Goal: Find specific page/section: Find specific page/section

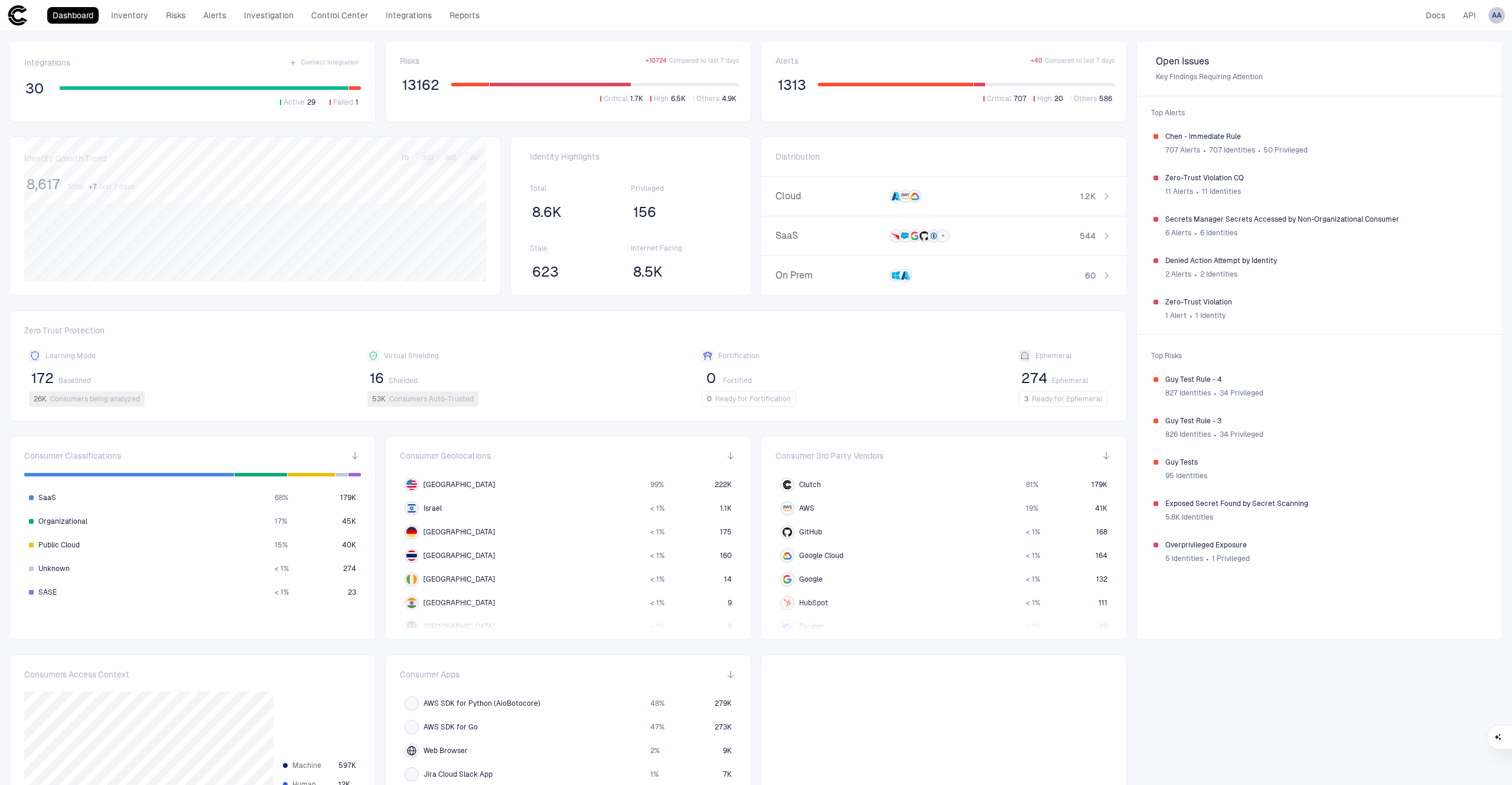
click at [1499, 15] on span "AA" at bounding box center [1496, 15] width 9 height 9
click at [1248, 52] on div at bounding box center [756, 392] width 1512 height 785
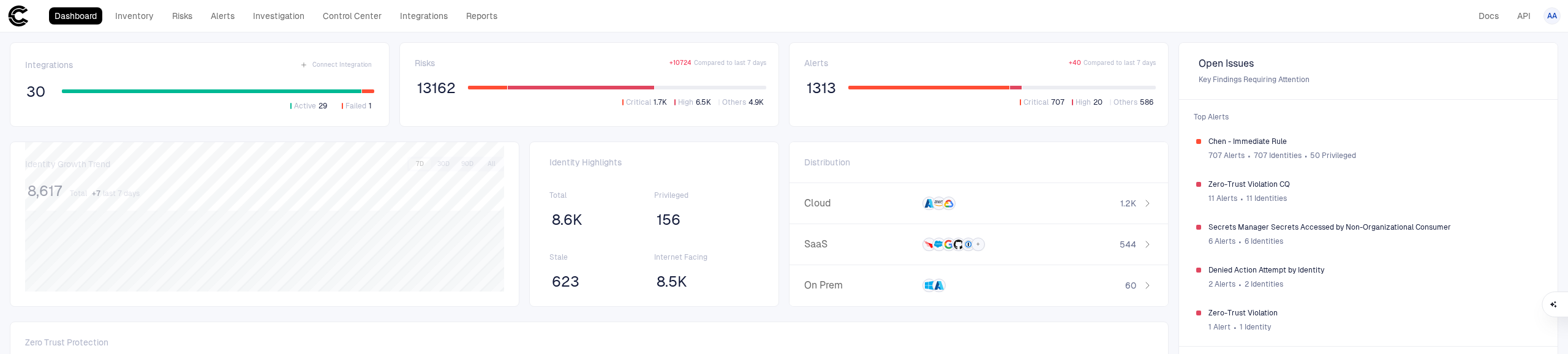
click at [719, 126] on div "Risks + 10724 Compared to last 7 days 13162 Critical 1.7K High 6.5K Others 4.9K" at bounding box center [589, 84] width 380 height 84
